Goal: Information Seeking & Learning: Learn about a topic

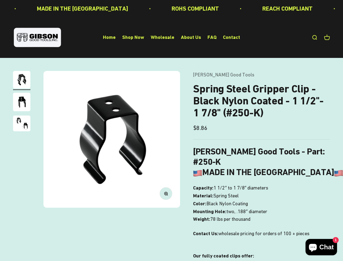
click at [171, 130] on img at bounding box center [111, 139] width 137 height 137
click at [112, 139] on img at bounding box center [111, 139] width 137 height 137
click at [166, 193] on icon "button" at bounding box center [165, 193] width 1 height 1
click at [22, 80] on img "Go to item 1" at bounding box center [21, 79] width 17 height 17
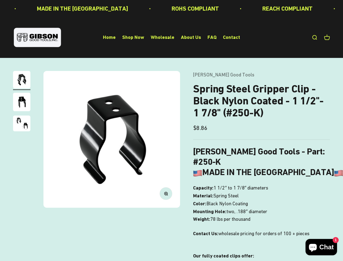
click at [22, 103] on img "Go to item 2" at bounding box center [21, 102] width 17 height 18
click at [22, 124] on img "Go to item 3" at bounding box center [21, 124] width 17 height 16
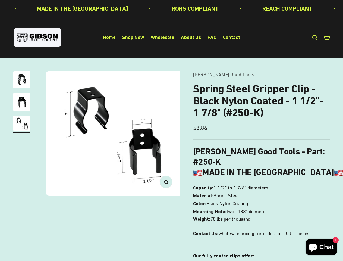
scroll to position [0, 280]
